Goal: Use online tool/utility: Utilize a website feature to perform a specific function

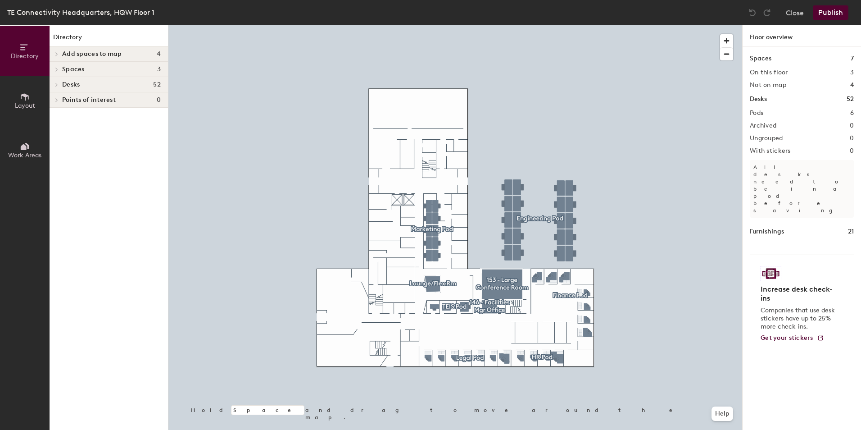
click at [262, 25] on div at bounding box center [455, 25] width 574 height 0
click at [58, 85] on icon at bounding box center [57, 85] width 2 height 4
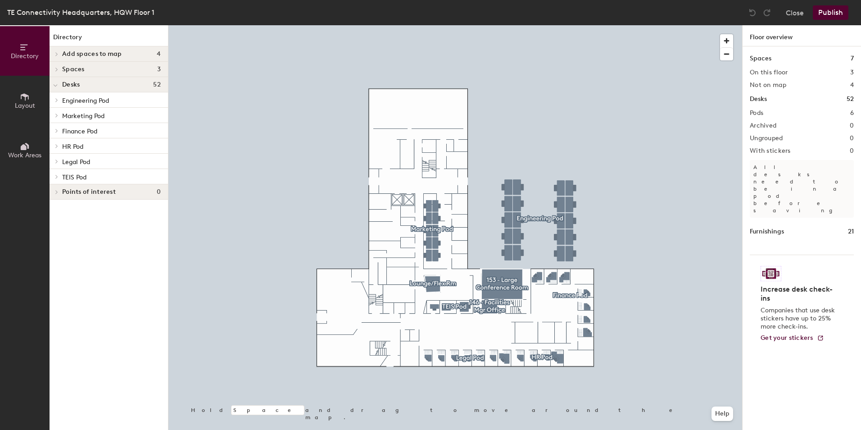
click at [76, 69] on span "Spaces" at bounding box center [73, 69] width 23 height 7
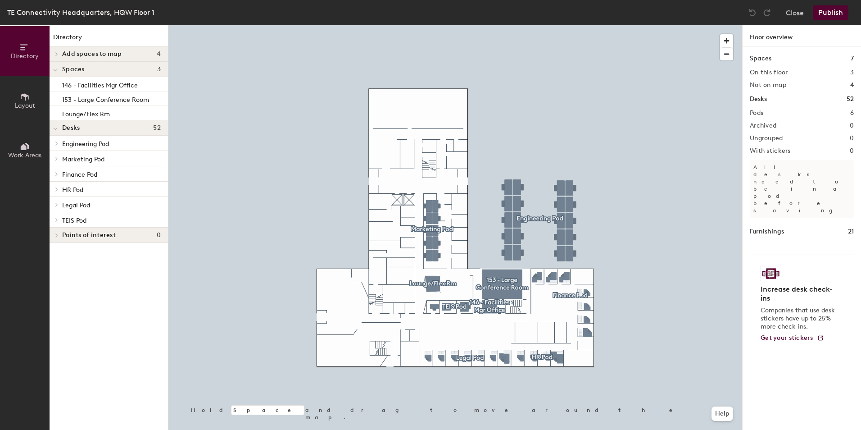
click at [69, 53] on span "Add spaces to map" at bounding box center [92, 53] width 60 height 7
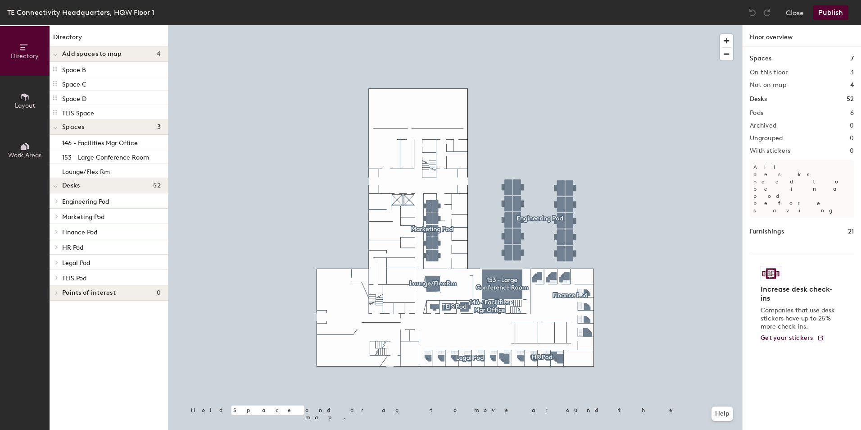
click at [29, 97] on icon at bounding box center [25, 97] width 10 height 10
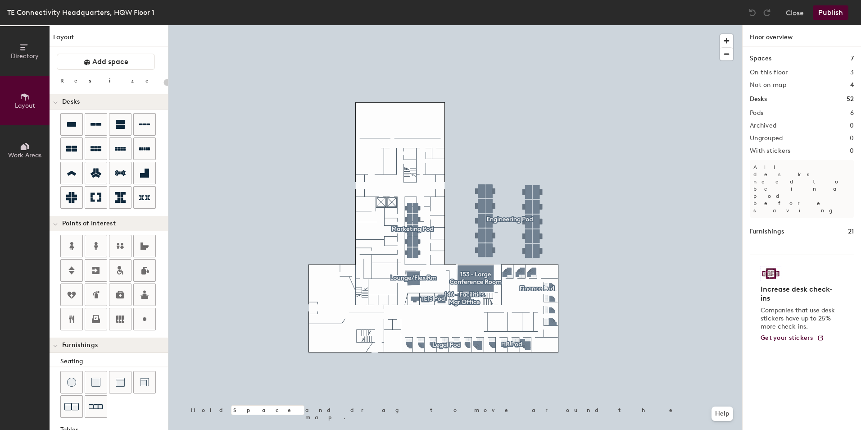
scroll to position [139, 0]
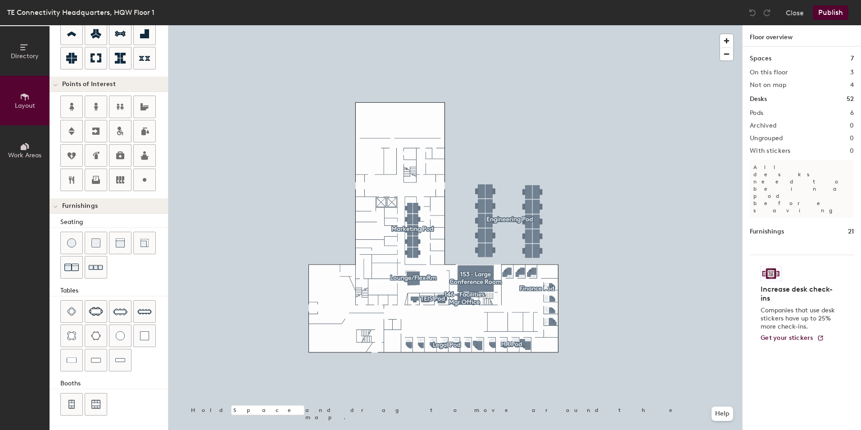
click at [57, 204] on span at bounding box center [55, 207] width 5 height 8
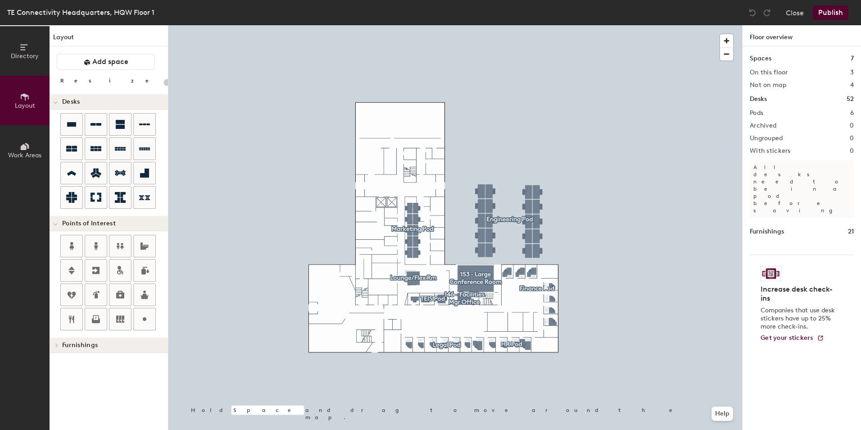
click at [55, 224] on icon at bounding box center [55, 224] width 5 height 4
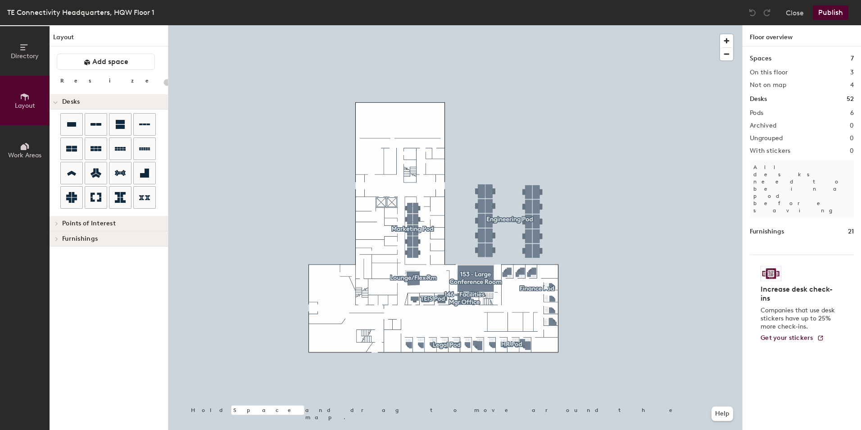
click at [57, 100] on span at bounding box center [55, 103] width 5 height 8
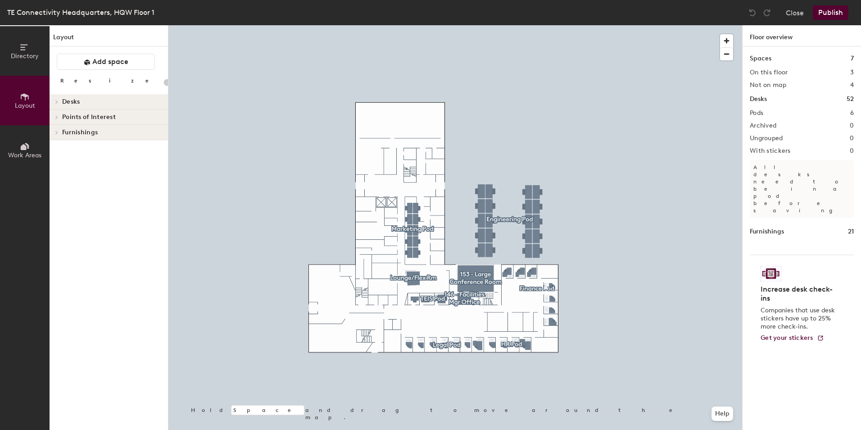
click at [13, 147] on button "Work Areas" at bounding box center [25, 150] width 50 height 50
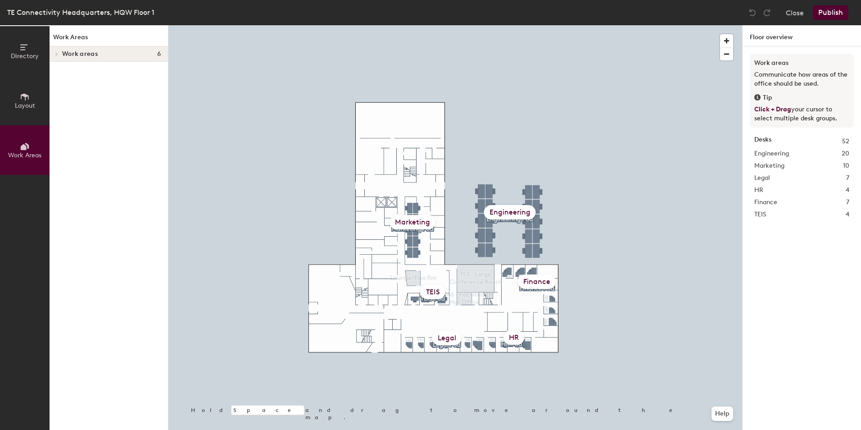
click at [23, 45] on icon at bounding box center [25, 47] width 10 height 10
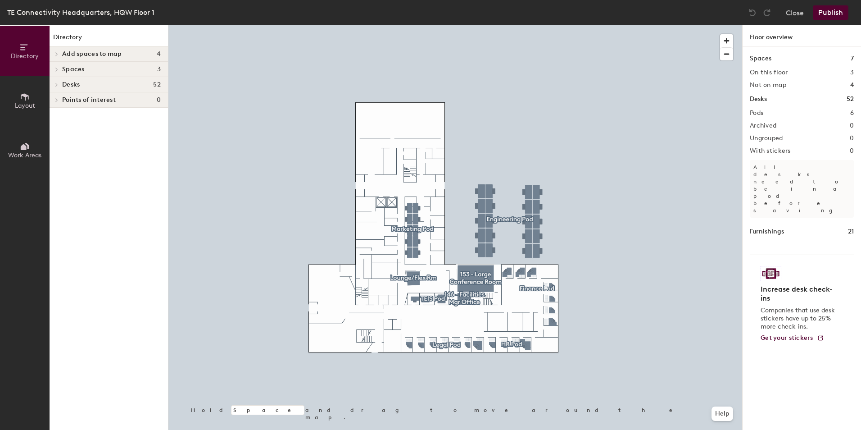
click at [25, 99] on icon at bounding box center [25, 96] width 8 height 7
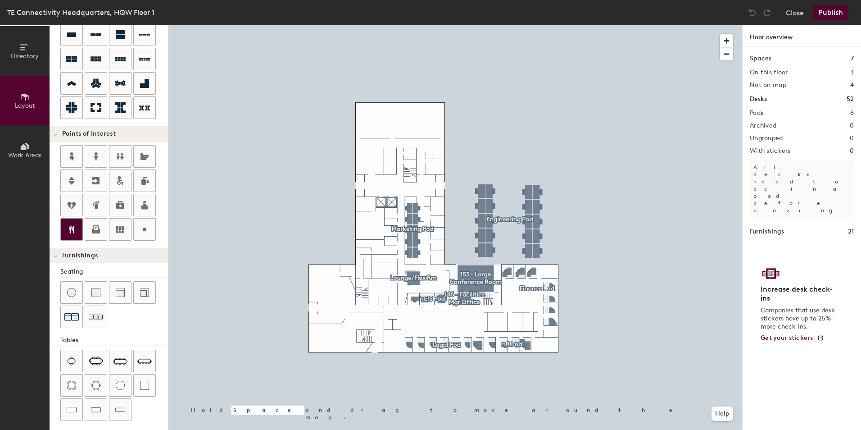
scroll to position [90, 0]
click at [33, 149] on button "Work Areas" at bounding box center [25, 150] width 50 height 50
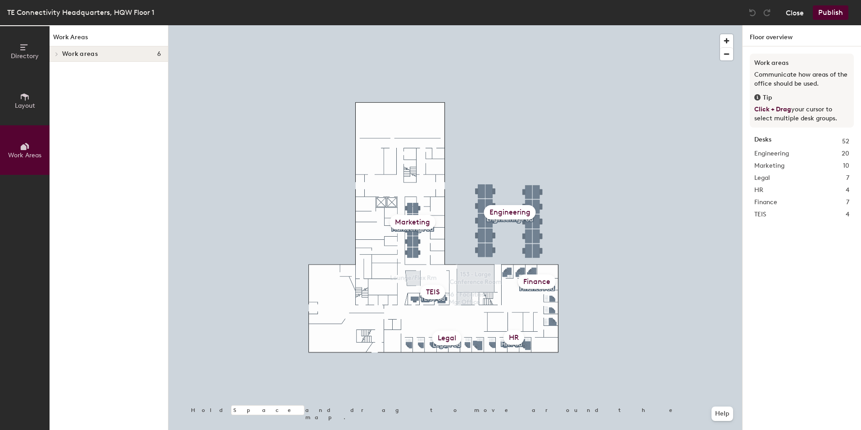
click at [798, 13] on button "Close" at bounding box center [795, 12] width 18 height 14
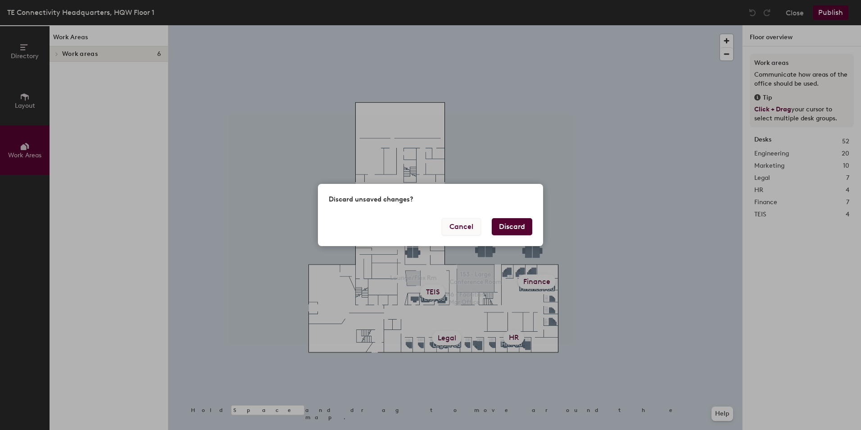
click at [453, 227] on button "Cancel" at bounding box center [461, 226] width 39 height 17
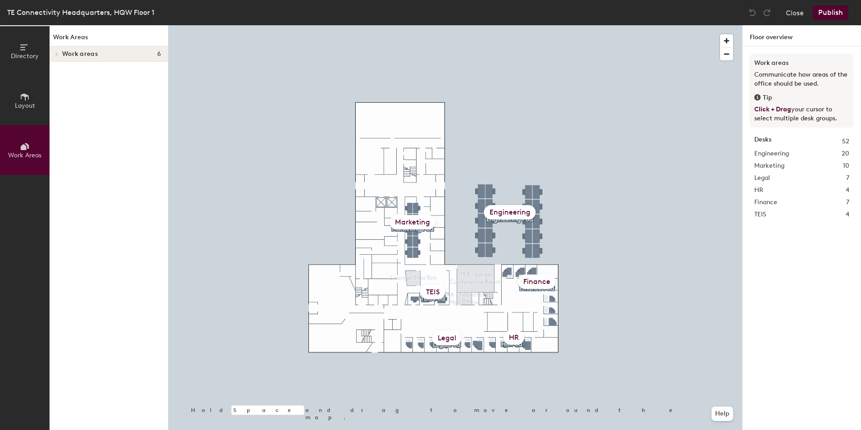
click at [23, 104] on span "Layout" at bounding box center [25, 106] width 20 height 8
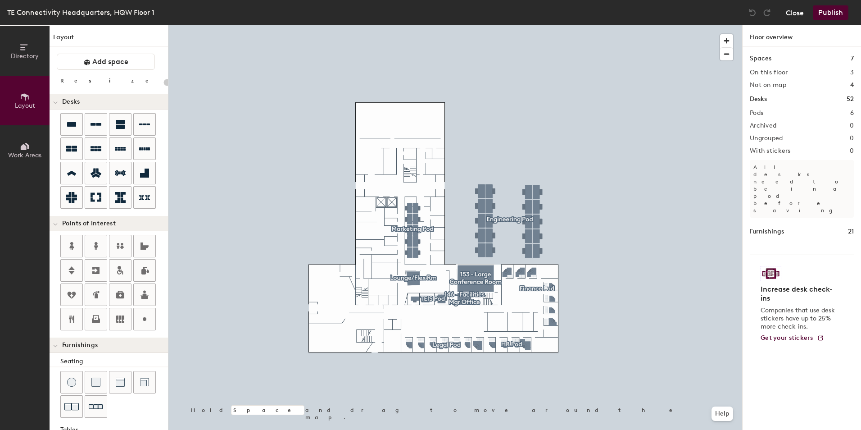
click at [793, 12] on button "Close" at bounding box center [795, 12] width 18 height 14
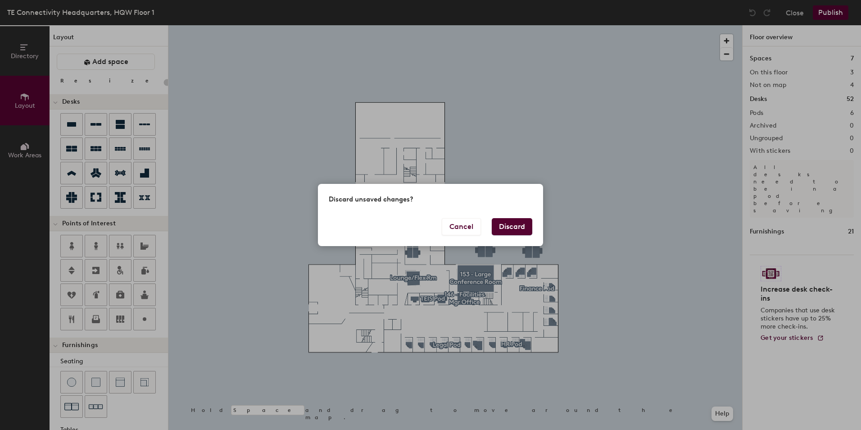
drag, startPoint x: 461, startPoint y: 230, endPoint x: 503, endPoint y: 227, distance: 42.4
click at [503, 227] on div "Cancel Discard" at bounding box center [430, 232] width 225 height 28
click at [515, 229] on button "Discard" at bounding box center [512, 226] width 41 height 17
type input "20"
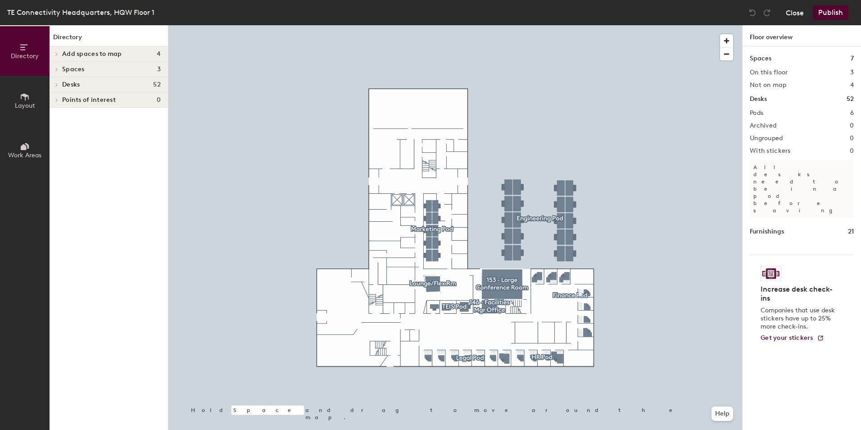
click at [794, 14] on button "Close" at bounding box center [795, 12] width 18 height 14
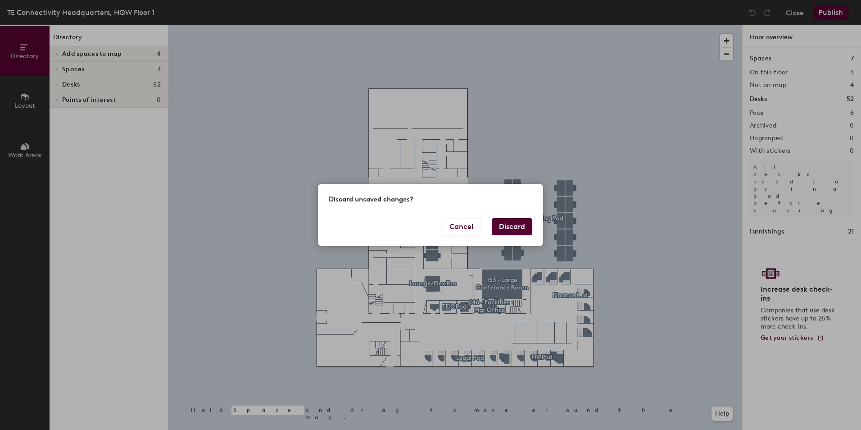
click at [527, 226] on button "Discard" at bounding box center [512, 226] width 41 height 17
